Goal: Complete application form

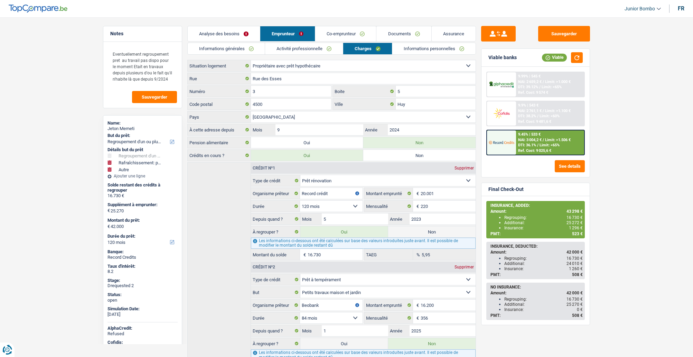
select select "refinancing"
select select "houseOrGarden"
select select "other"
select select "120"
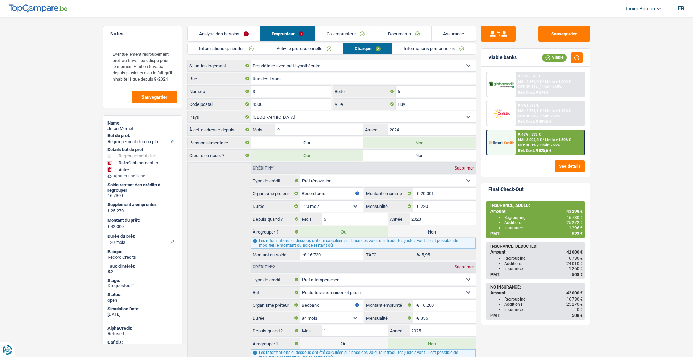
select select "ownerWithMortgage"
select select "BE"
select select "renovationLoan"
select select "120"
select select "personalLoan"
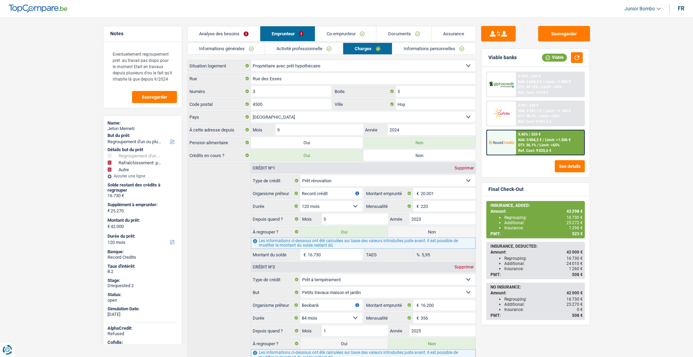
select select "smallWorks"
select select "84"
select select "mortgage"
select select "300"
select select "mortgage"
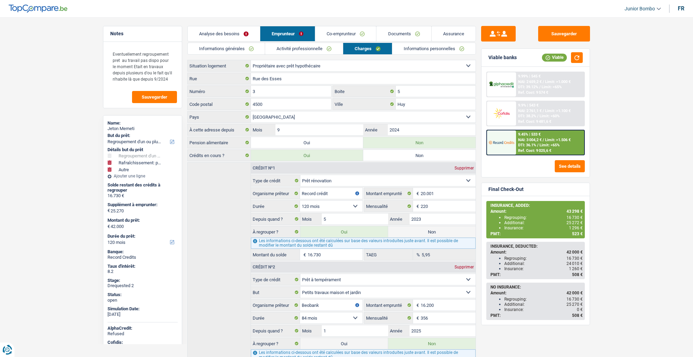
select select "300"
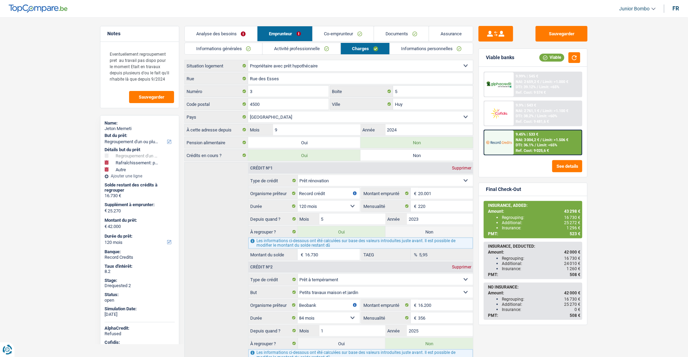
click at [343, 29] on link "Co-emprunteur" at bounding box center [343, 33] width 61 height 15
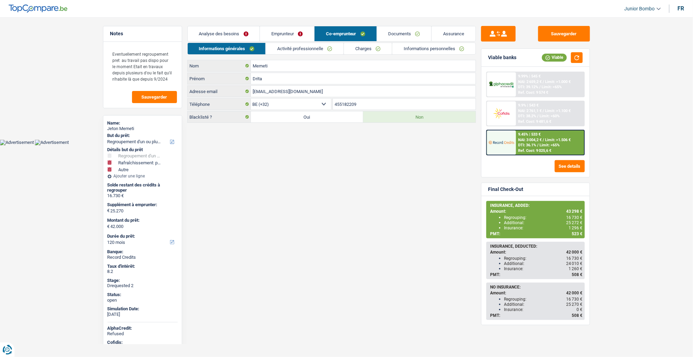
click at [394, 33] on link "Documents" at bounding box center [404, 33] width 55 height 15
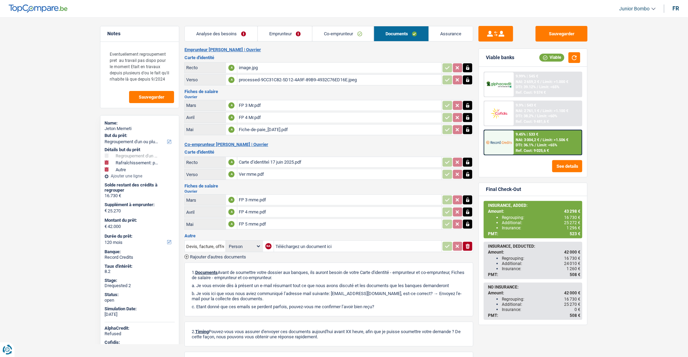
click at [248, 105] on div "FP 3 Mr.pdf" at bounding box center [339, 105] width 201 height 10
click at [252, 118] on div "FP 4 Mr.pdf" at bounding box center [339, 117] width 201 height 10
click at [260, 129] on div "Fiche-de-paie_[DATE].pdf" at bounding box center [339, 130] width 201 height 10
click at [250, 199] on div "FP 3 mme.pdf" at bounding box center [339, 200] width 201 height 10
click at [254, 209] on div "FP 4 mme.pdf" at bounding box center [339, 212] width 201 height 10
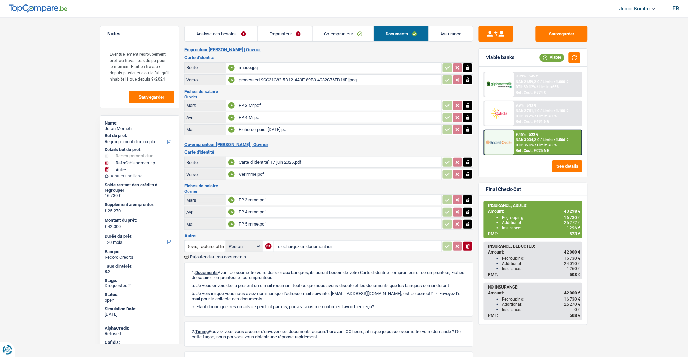
click at [257, 221] on div "FP 5 mme.pdf" at bounding box center [339, 224] width 201 height 10
